Goal: Transaction & Acquisition: Purchase product/service

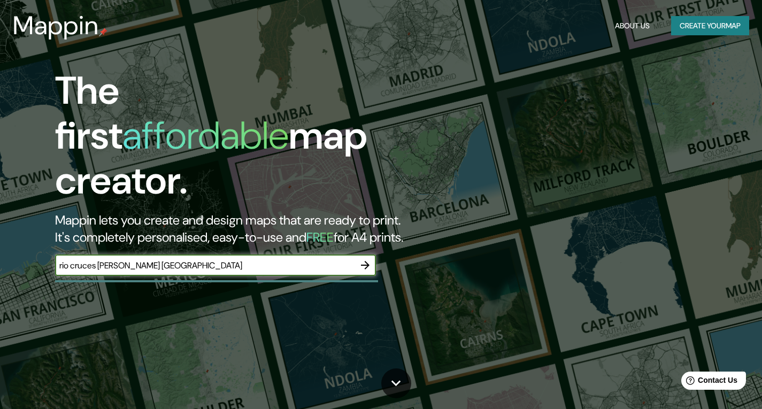
type input "rio cruces [PERSON_NAME] [GEOGRAPHIC_DATA]"
click at [363, 259] on icon "button" at bounding box center [365, 265] width 13 height 13
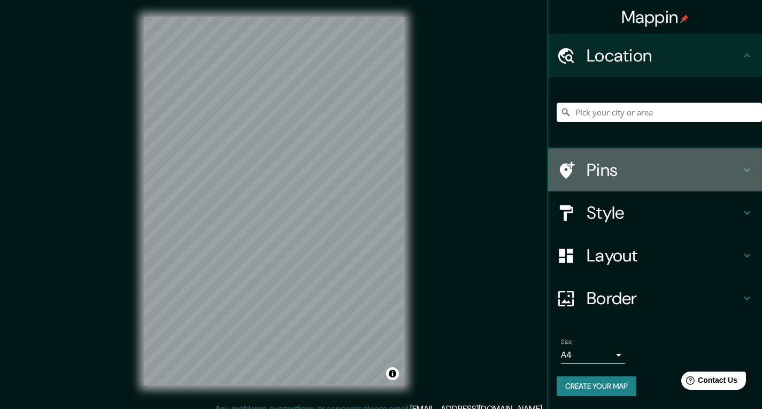
click at [683, 173] on h4 "Pins" at bounding box center [664, 169] width 154 height 21
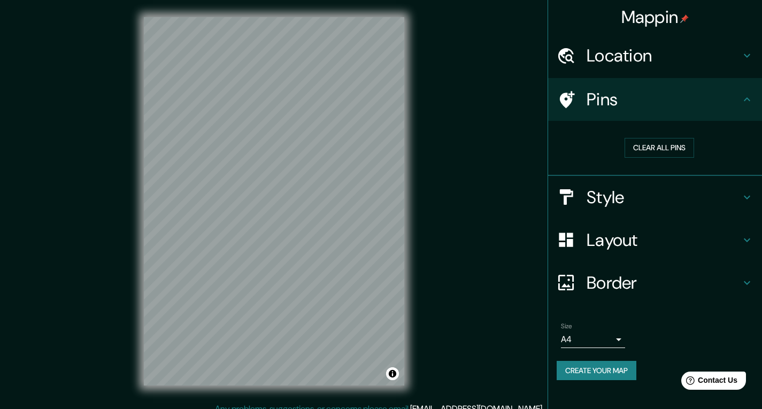
click at [655, 202] on h4 "Style" at bounding box center [664, 197] width 154 height 21
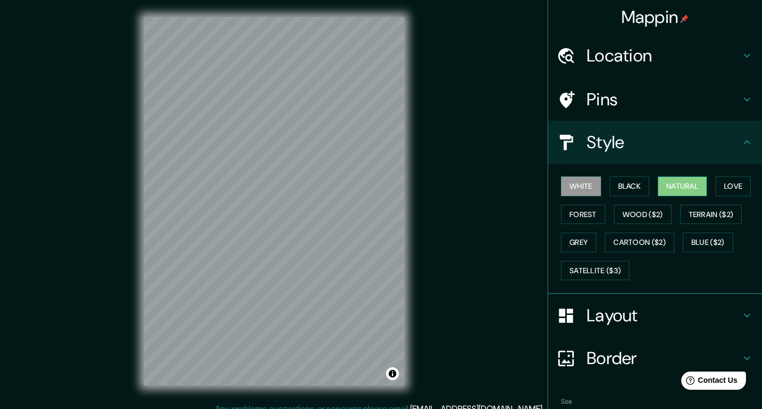
click at [659, 182] on button "Natural" at bounding box center [682, 186] width 49 height 20
click at [628, 192] on button "Black" at bounding box center [630, 186] width 40 height 20
click at [674, 183] on button "Natural" at bounding box center [682, 186] width 49 height 20
click at [716, 183] on button "Love" at bounding box center [733, 186] width 35 height 20
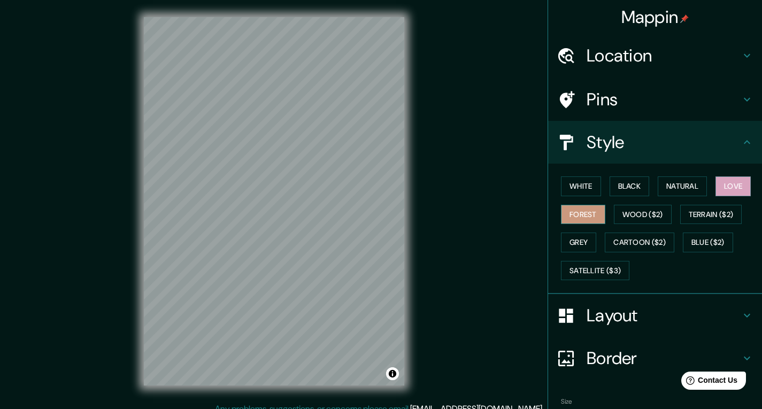
click at [565, 211] on button "Forest" at bounding box center [583, 215] width 44 height 20
click at [631, 214] on button "Wood ($2)" at bounding box center [643, 215] width 58 height 20
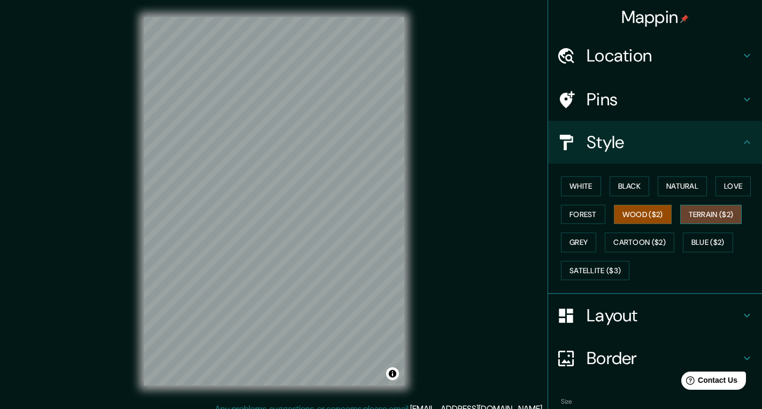
click at [703, 213] on button "Terrain ($2)" at bounding box center [711, 215] width 62 height 20
click at [636, 214] on button "Wood ($2)" at bounding box center [643, 215] width 58 height 20
click at [696, 213] on button "Terrain ($2)" at bounding box center [711, 215] width 62 height 20
click at [580, 240] on button "Grey" at bounding box center [578, 243] width 35 height 20
